Goal: Unclear

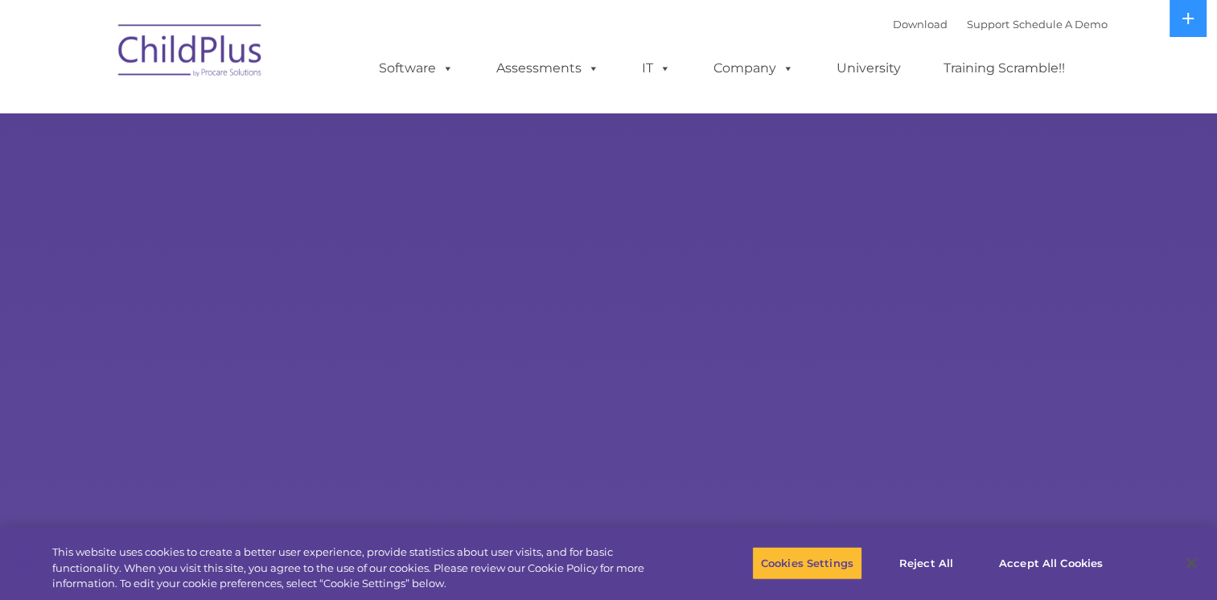
select select "MEDIUM"
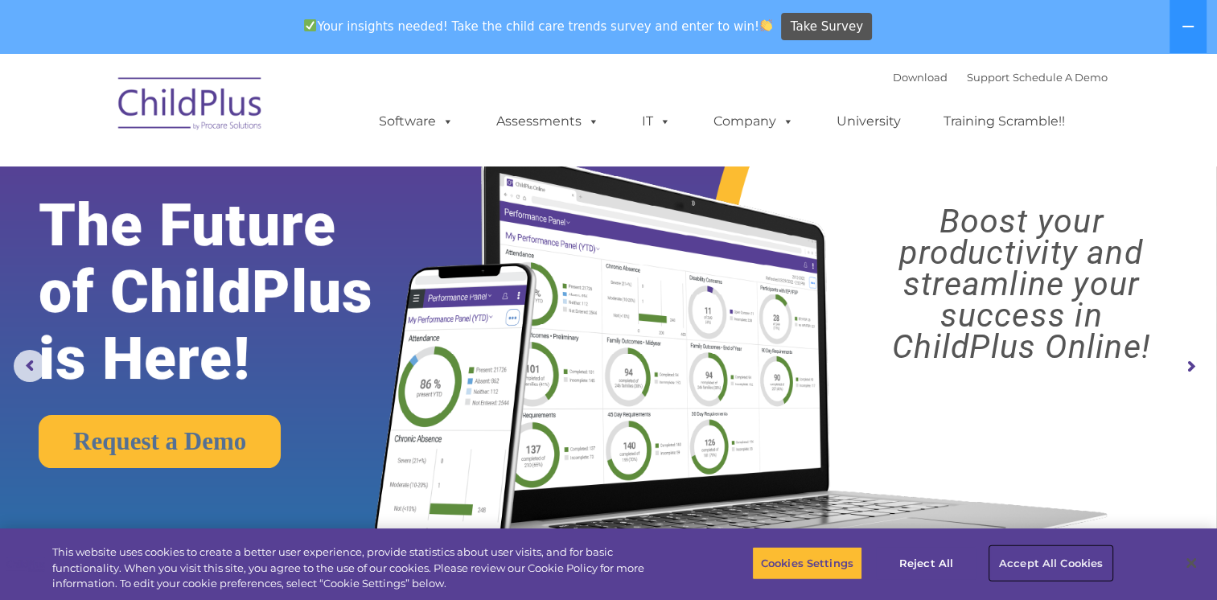
drag, startPoint x: 1023, startPoint y: 559, endPoint x: 1010, endPoint y: 564, distance: 13.7
click at [1036, 560] on button "Accept All Cookies" at bounding box center [1050, 563] width 121 height 34
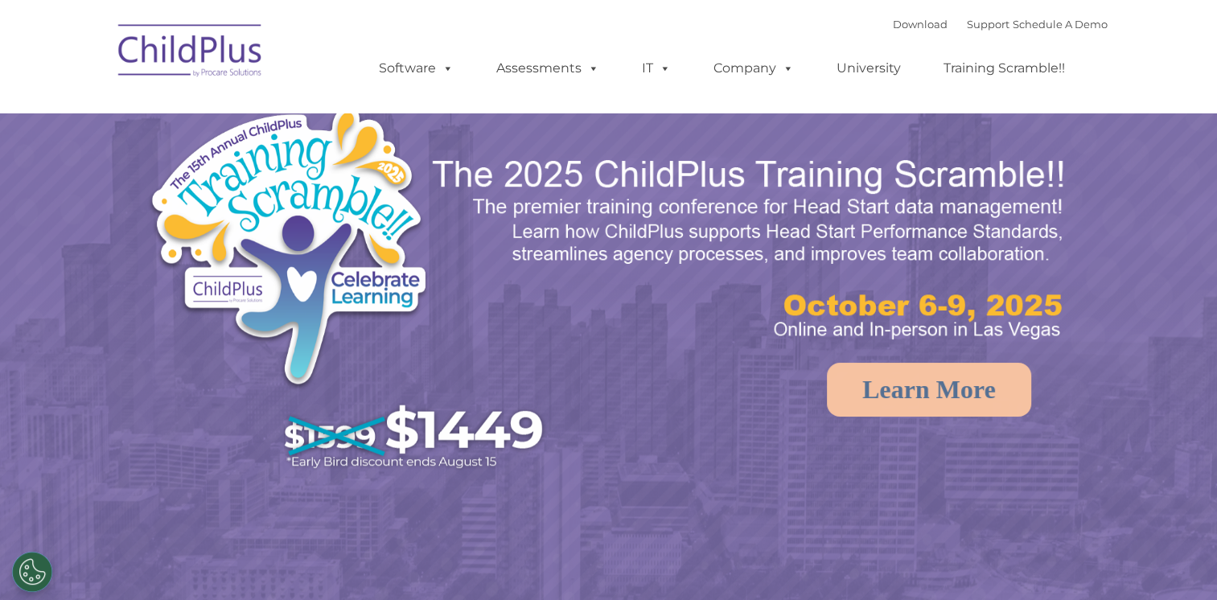
select select "MEDIUM"
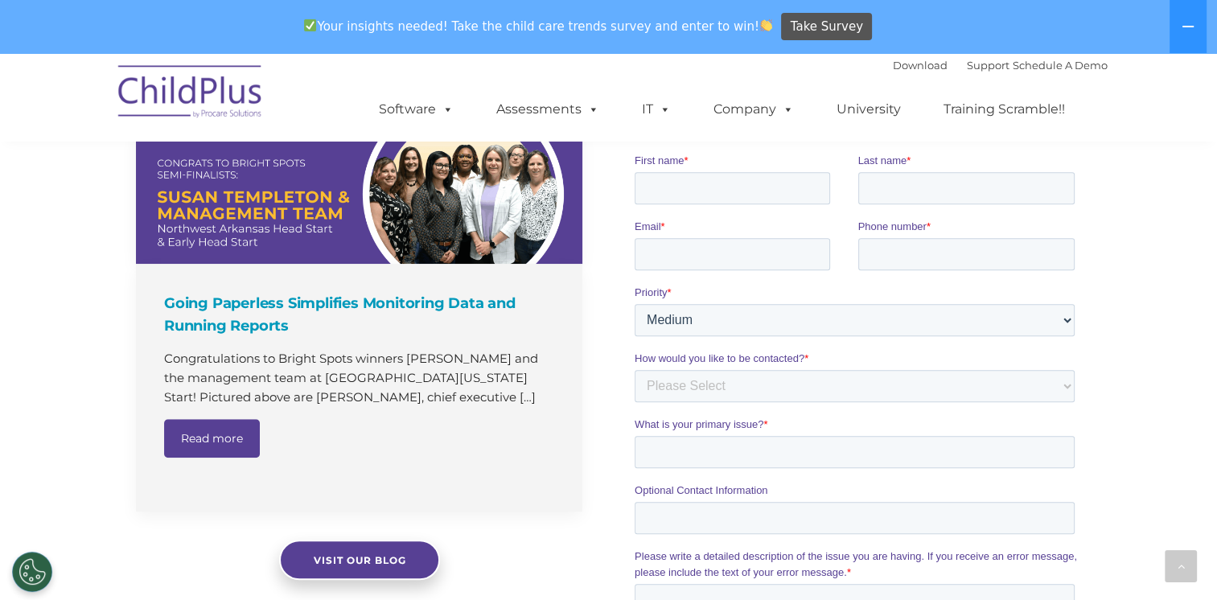
scroll to position [1116, 0]
